Goal: Task Accomplishment & Management: Complete application form

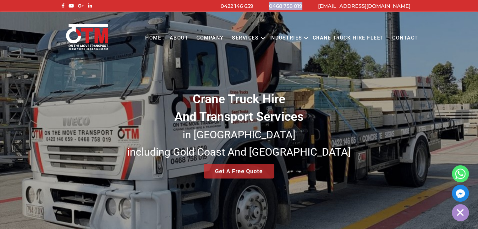
drag, startPoint x: 325, startPoint y: 7, endPoint x: 292, endPoint y: 8, distance: 33.6
click at [292, 8] on li "0468 758 019" at bounding box center [285, 6] width 49 height 8
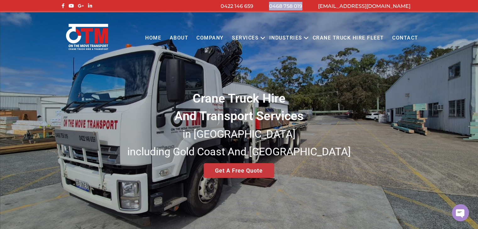
click at [238, 176] on div "Crane Truck Hire And Transport Services in [GEOGRAPHIC_DATA] [GEOGRAPHIC_DATA] …" at bounding box center [239, 122] width 478 height 221
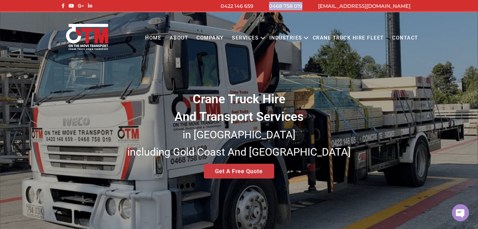
click at [241, 169] on div "Crane Truck Hire And Transport Services in [GEOGRAPHIC_DATA] [GEOGRAPHIC_DATA] …" at bounding box center [239, 122] width 478 height 221
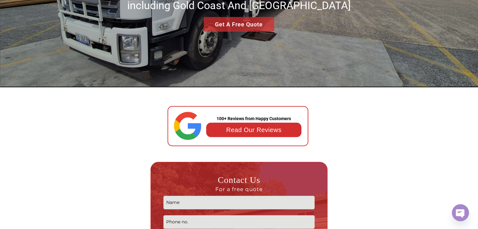
scroll to position [293, 0]
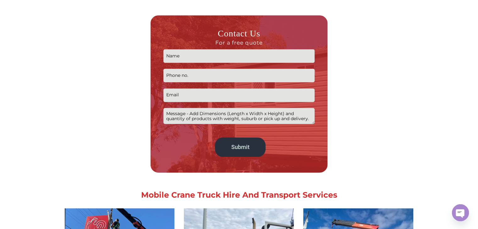
click at [223, 53] on input "Contact form" at bounding box center [238, 56] width 151 height 14
type input "[PERSON_NAME]"
type input "0423919958"
type input "[EMAIL_ADDRESS][DOMAIN_NAME]"
click at [196, 118] on textarea "Contact form" at bounding box center [238, 116] width 151 height 16
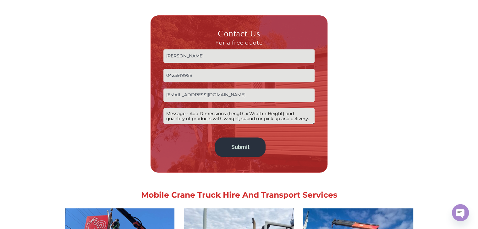
click at [305, 120] on textarea "Contact form" at bounding box center [238, 116] width 151 height 16
drag, startPoint x: 308, startPoint y: 118, endPoint x: 158, endPoint y: 111, distance: 149.7
click at [158, 111] on div "Contact Us For a free quote [PERSON_NAME] 0423919958 [EMAIL_ADDRESS][DOMAIN_NAM…" at bounding box center [238, 93] width 177 height 157
type textarea "d"
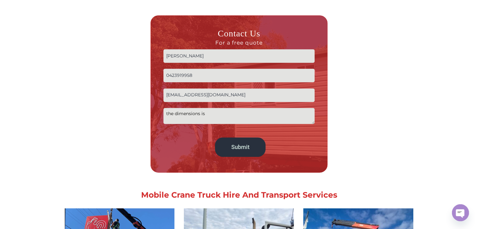
paste textarea "is 5*1*1, 700kg."
click at [243, 115] on textarea "the dimensions is is 5*1*1, 700kg. The" at bounding box center [238, 116] width 151 height 16
click at [241, 113] on textarea "the dimensions is is 5*1*1, 700kg, 1 pakcage The" at bounding box center [238, 116] width 151 height 16
click at [219, 99] on input "[EMAIL_ADDRESS][DOMAIN_NAME]" at bounding box center [238, 96] width 151 height 14
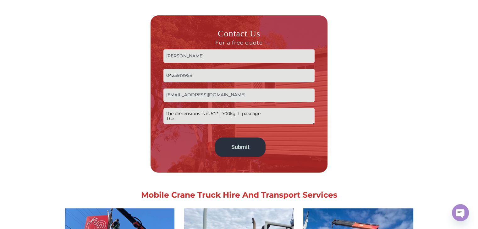
click at [219, 99] on input "[EMAIL_ADDRESS][DOMAIN_NAME]" at bounding box center [238, 96] width 151 height 14
drag, startPoint x: 219, startPoint y: 99, endPoint x: 202, endPoint y: 113, distance: 22.3
click at [202, 113] on textarea "the dimensions is is 5*1*1, 700kg, 1 pakcage The" at bounding box center [238, 116] width 151 height 16
click at [246, 114] on textarea "the dimensions is is 5*1*1, 700kg, 1 pakcage The" at bounding box center [238, 116] width 151 height 16
click at [246, 113] on textarea "the dimensions is is 5*1*1, 700kg, 1 pakcage The" at bounding box center [238, 116] width 151 height 16
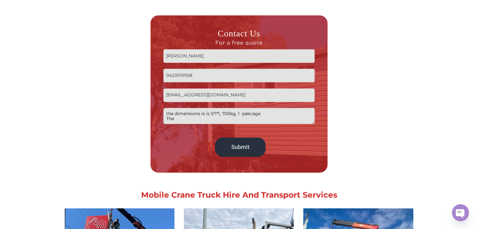
click at [246, 113] on textarea "the dimensions is is 5*1*1, 700kg, 1 pakcage The" at bounding box center [238, 116] width 151 height 16
click at [251, 113] on textarea "the dimensions is is 5*1*1, 700kg, 1 pakcage The" at bounding box center [238, 116] width 151 height 16
click at [177, 120] on textarea "the dimensions is is 5*1*1, 700kg, 1 box The" at bounding box center [238, 116] width 151 height 16
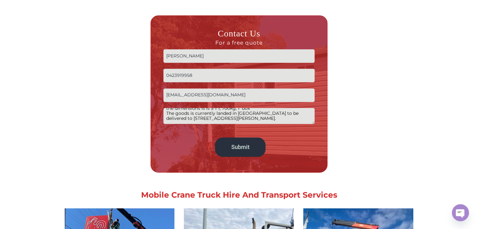
click at [257, 112] on textarea "the dimensions is is 5*1*1, 700kg, 1 box The goods is currently landed in [GEOG…" at bounding box center [238, 116] width 151 height 16
click at [253, 117] on textarea "the dimensions is is 5*1*1, 700kg, 1 box The goods is currently landed in [GEOG…" at bounding box center [238, 116] width 151 height 16
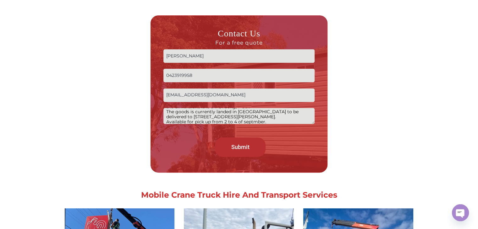
type textarea "the dimensions is is 5*1*1, 700kg, 1 box The goods is currently landed in [GEOG…"
click at [246, 145] on input "Submit" at bounding box center [240, 147] width 50 height 19
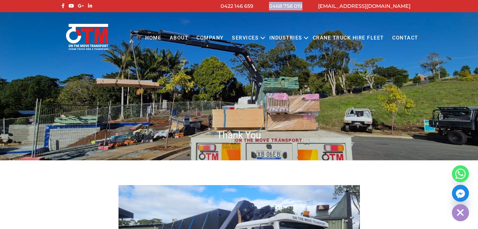
drag, startPoint x: 325, startPoint y: 7, endPoint x: 292, endPoint y: 7, distance: 33.9
click at [292, 7] on li "0468 758 019" at bounding box center [285, 6] width 49 height 8
